Goal: Task Accomplishment & Management: Manage account settings

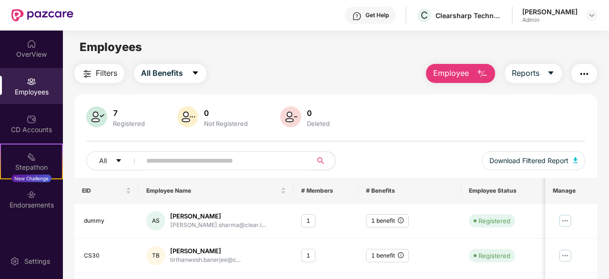
click at [578, 3] on div "Get Help C Clearsharp Technology Private Limited [PERSON_NAME] Admin" at bounding box center [335, 15] width 524 height 31
click at [595, 15] on img at bounding box center [592, 15] width 8 height 8
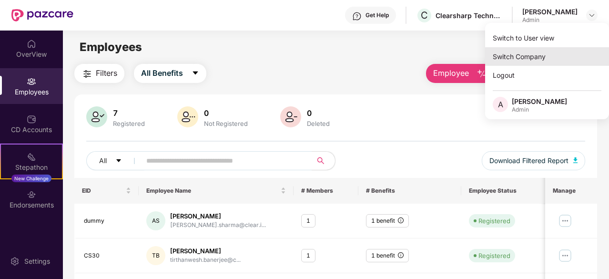
click at [519, 55] on div "Switch Company" at bounding box center [547, 56] width 124 height 19
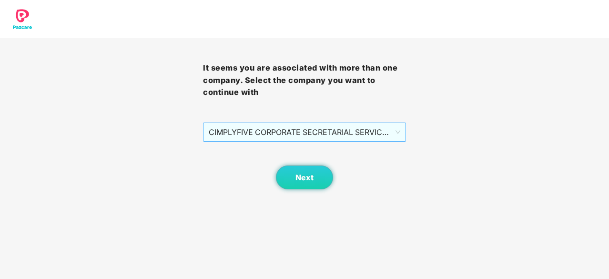
click at [278, 134] on span "CIMPLYFIVE CORPORATE SECRETARIAL SERVICES PRIVATE - DUMMY - ADMIN" at bounding box center [305, 132] width 192 height 18
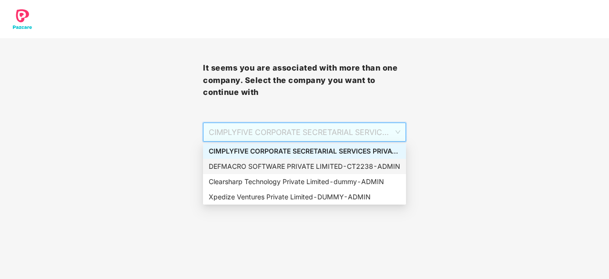
click at [247, 167] on div "DEFMACRO SOFTWARE PRIVATE LIMITED - CT2238 - ADMIN" at bounding box center [305, 166] width 192 height 10
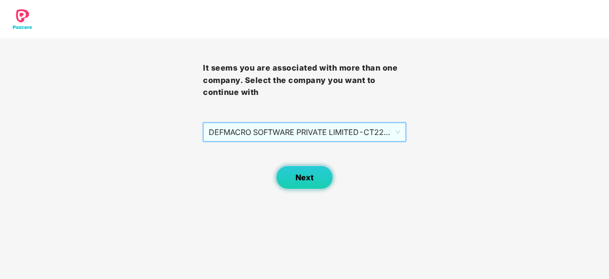
click at [304, 170] on button "Next" at bounding box center [304, 177] width 57 height 24
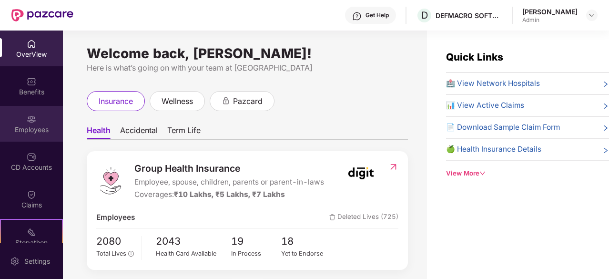
click at [31, 119] on img at bounding box center [32, 119] width 10 height 10
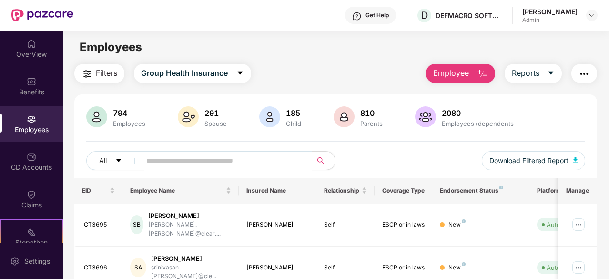
click at [218, 154] on input "text" at bounding box center [222, 161] width 153 height 14
paste input "******"
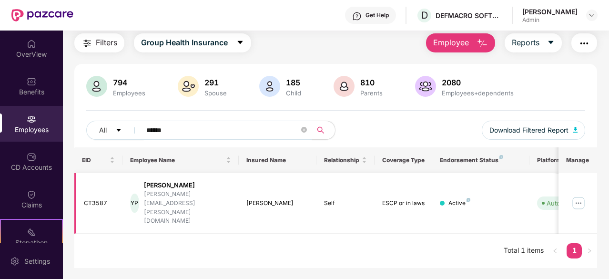
scroll to position [0, 95]
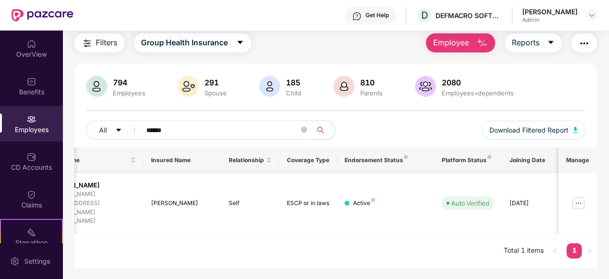
type input "******"
click at [583, 195] on img at bounding box center [578, 202] width 15 height 15
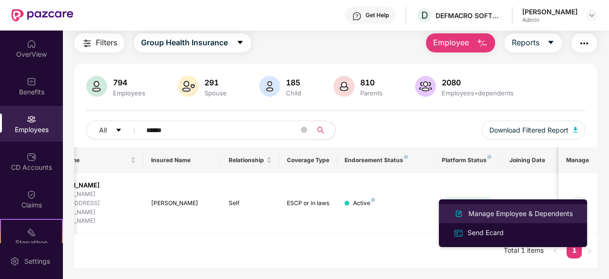
click at [486, 214] on div "Manage Employee & Dependents" at bounding box center [521, 213] width 108 height 10
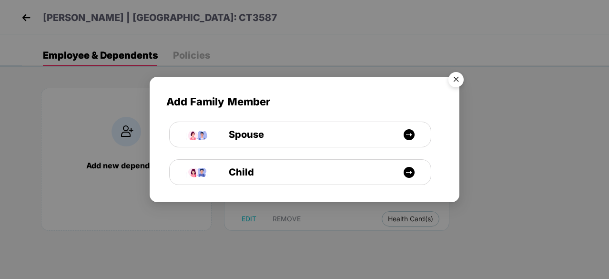
click at [459, 79] on img "Close" at bounding box center [456, 81] width 27 height 27
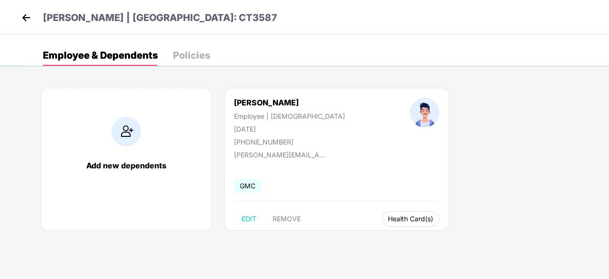
click at [382, 223] on button "Health Card(s)" at bounding box center [411, 218] width 58 height 15
click at [412, 236] on span "Health Insurance(ESCP or parent-in-law)" at bounding box center [403, 237] width 143 height 10
